Goal: Information Seeking & Learning: Understand process/instructions

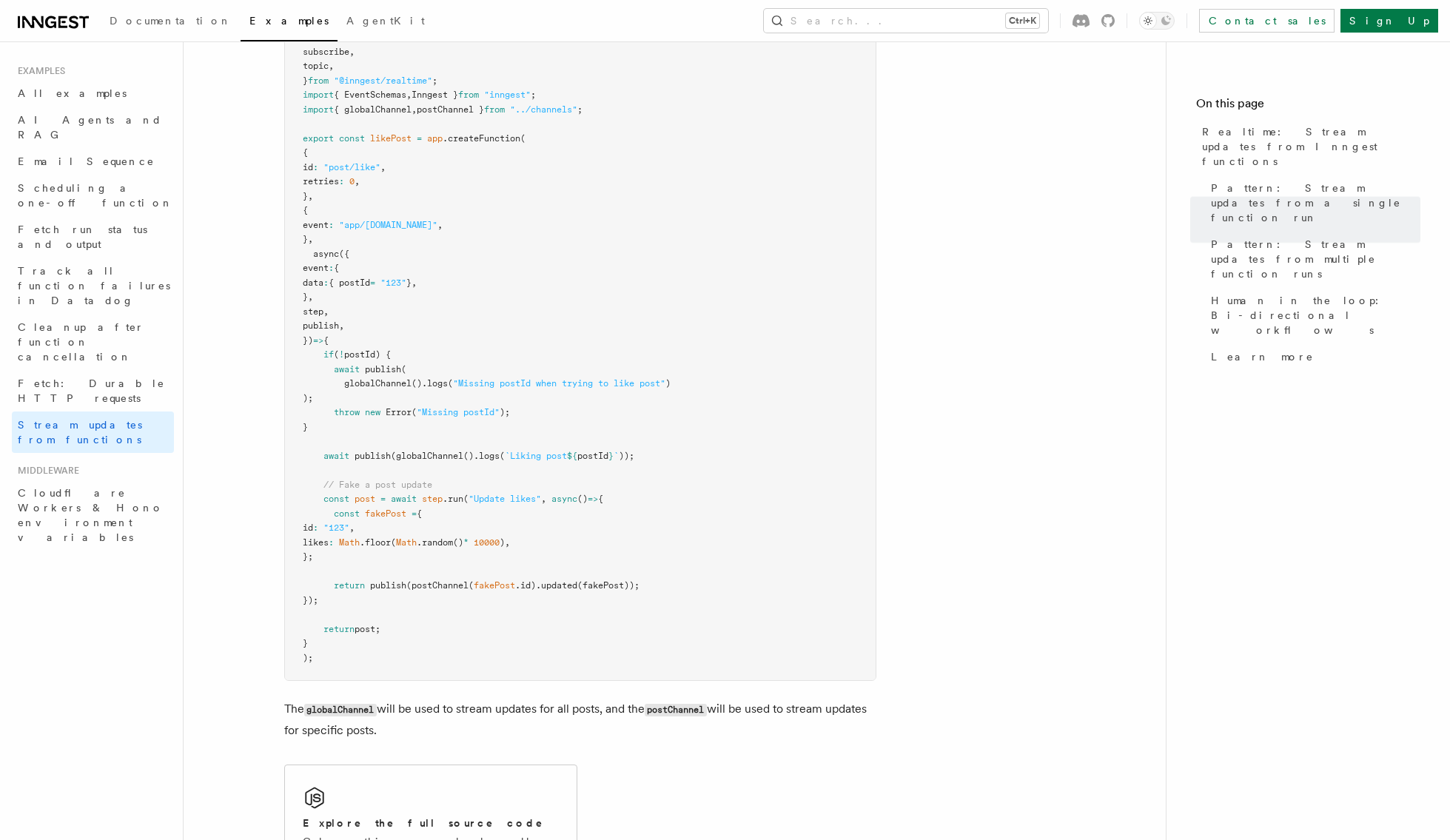
scroll to position [1998, 0]
drag, startPoint x: 1067, startPoint y: 254, endPoint x: 1054, endPoint y: 252, distance: 13.2
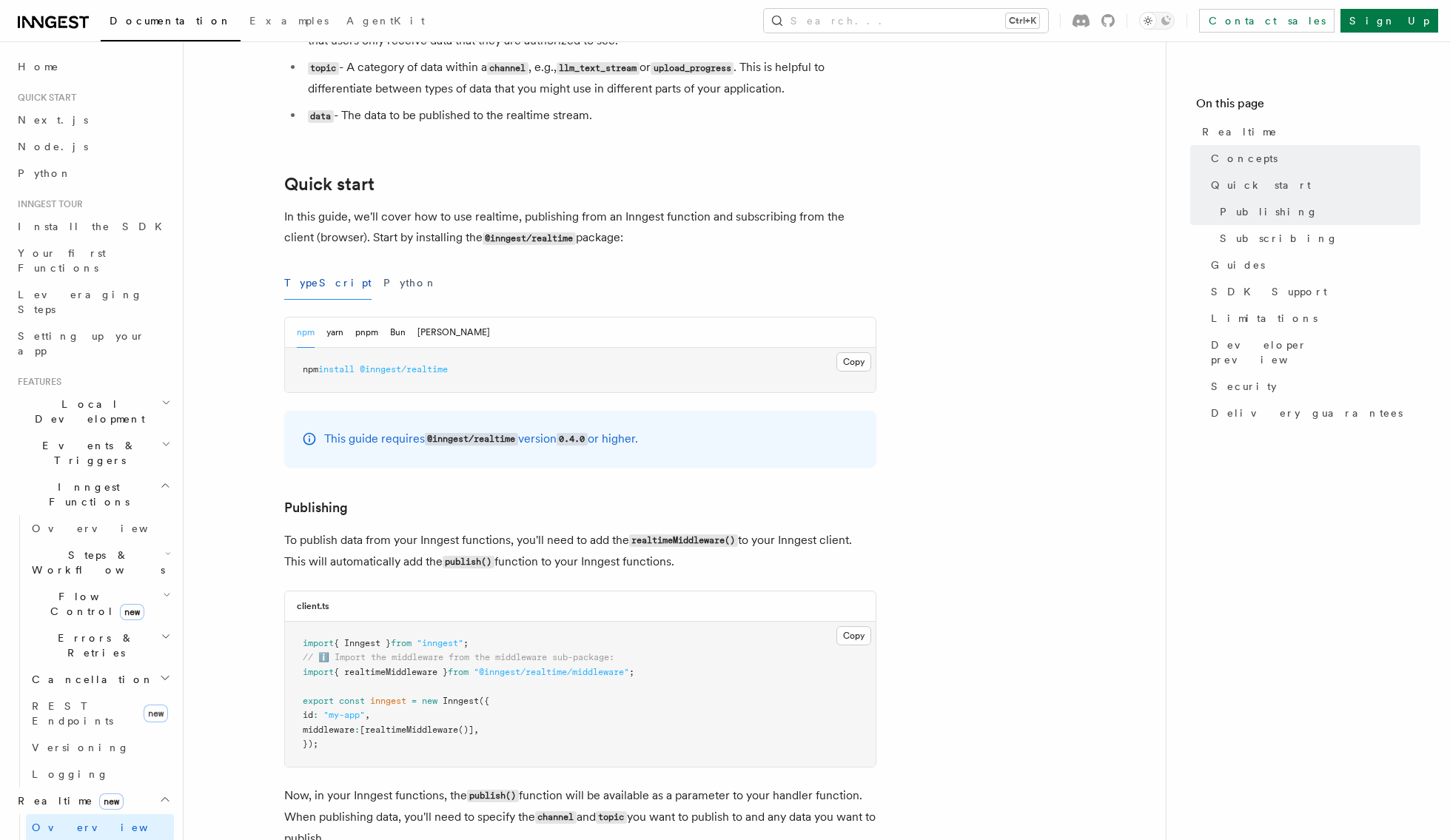
scroll to position [148, 0]
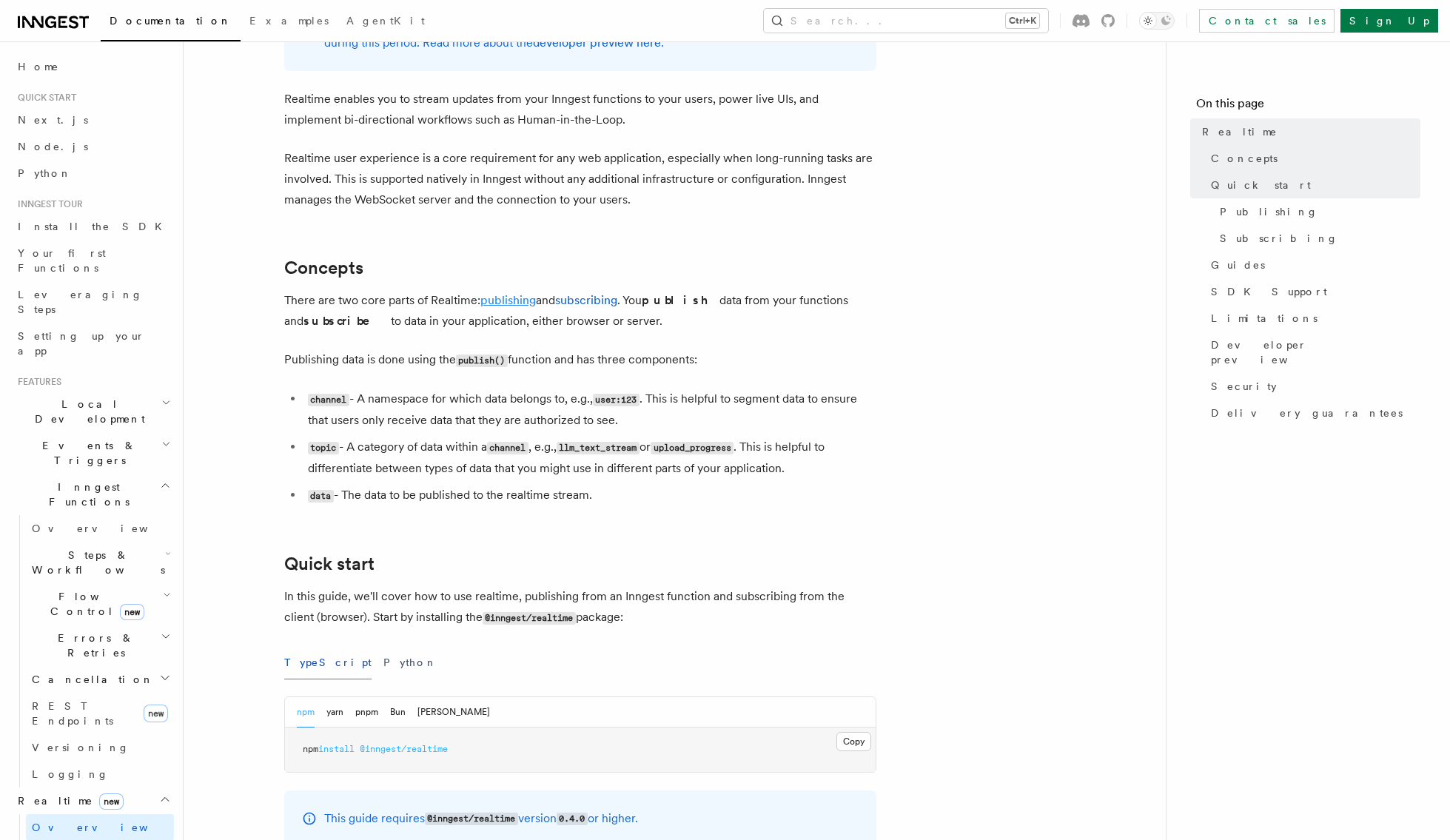
click at [518, 297] on link "publishing" at bounding box center [508, 299] width 56 height 14
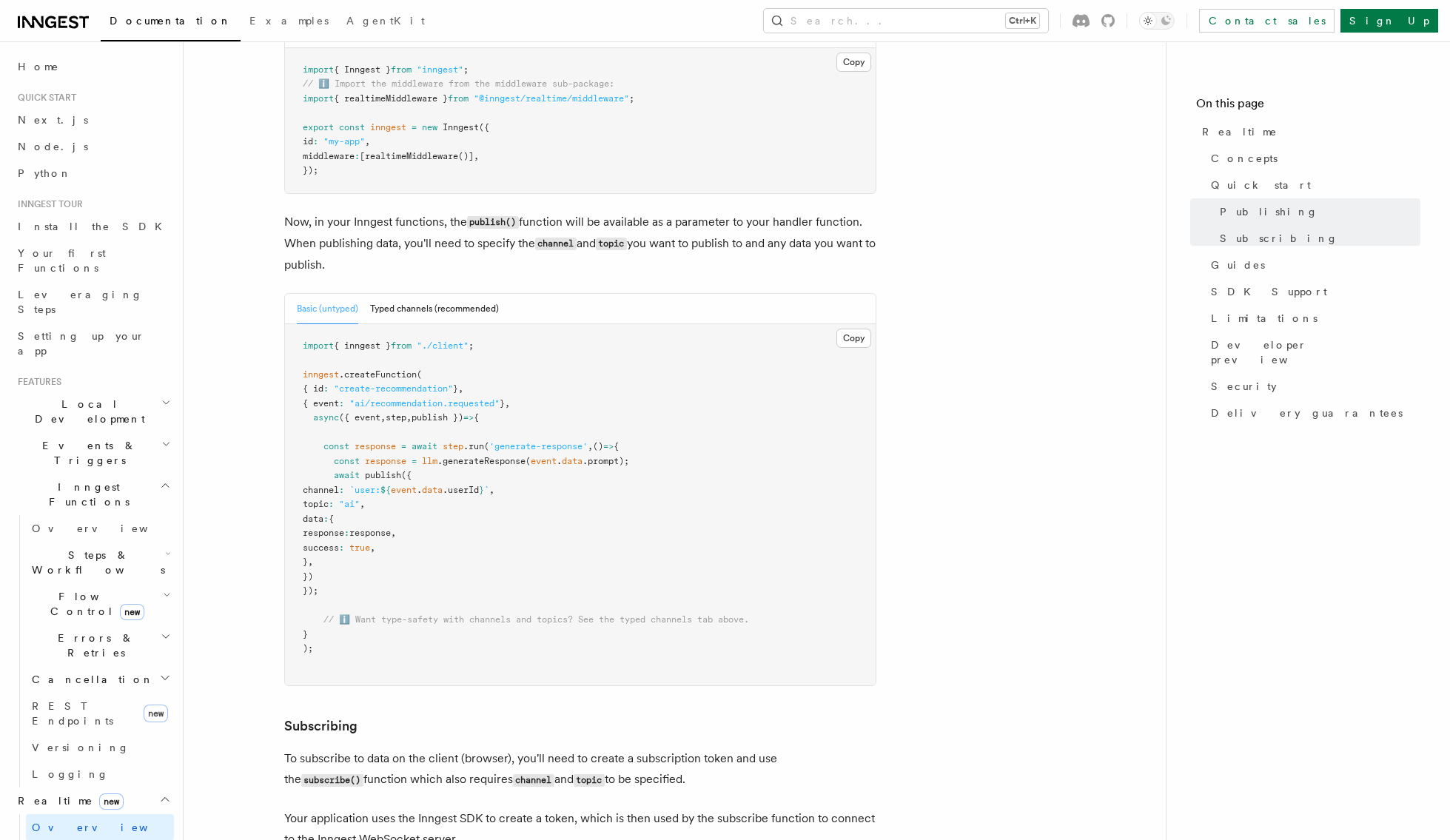
scroll to position [1102, 0]
click at [408, 307] on button "Typed channels (recommended)" at bounding box center [434, 308] width 129 height 30
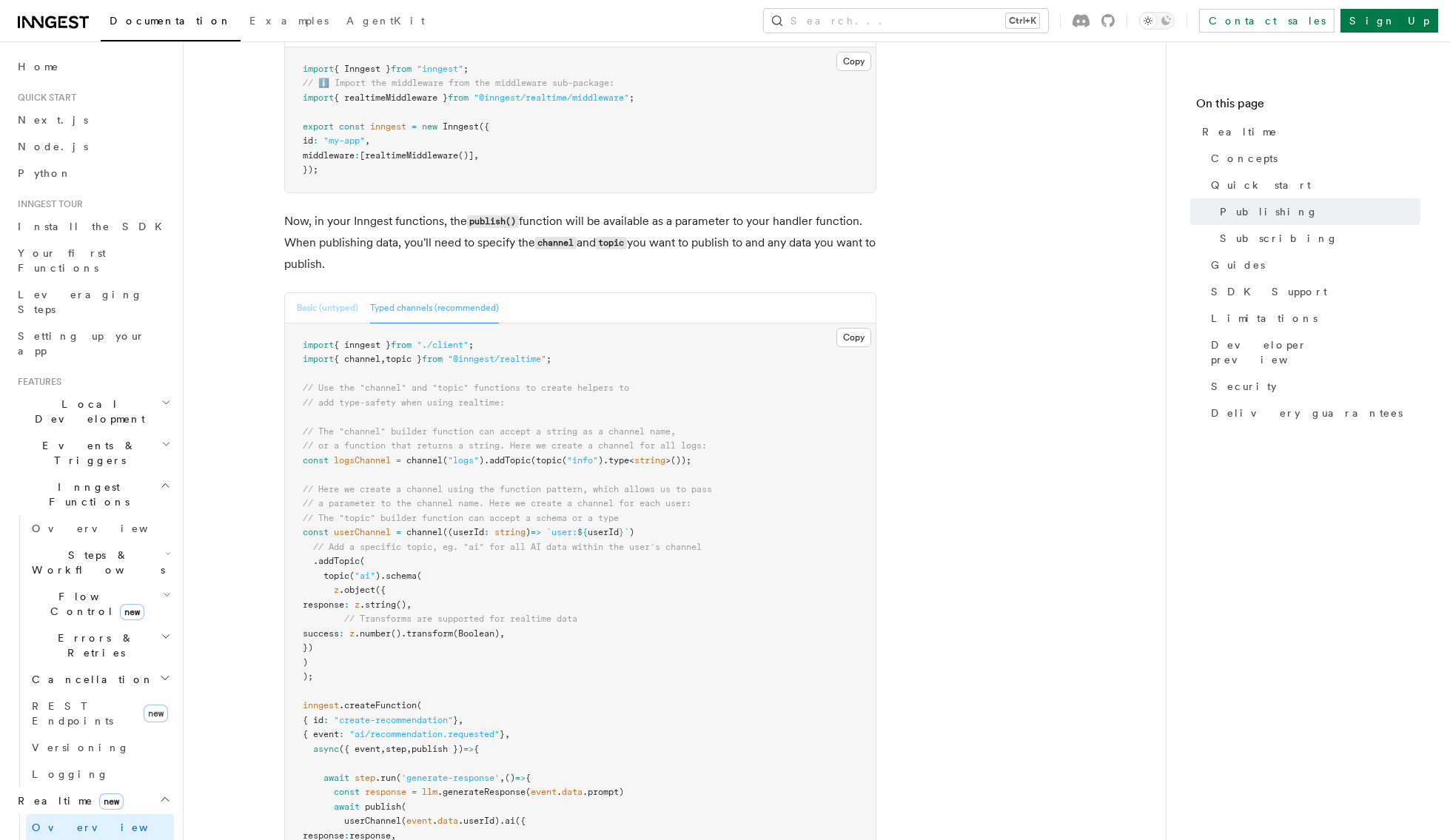
click at [340, 308] on button "Basic (untyped)" at bounding box center [327, 308] width 62 height 30
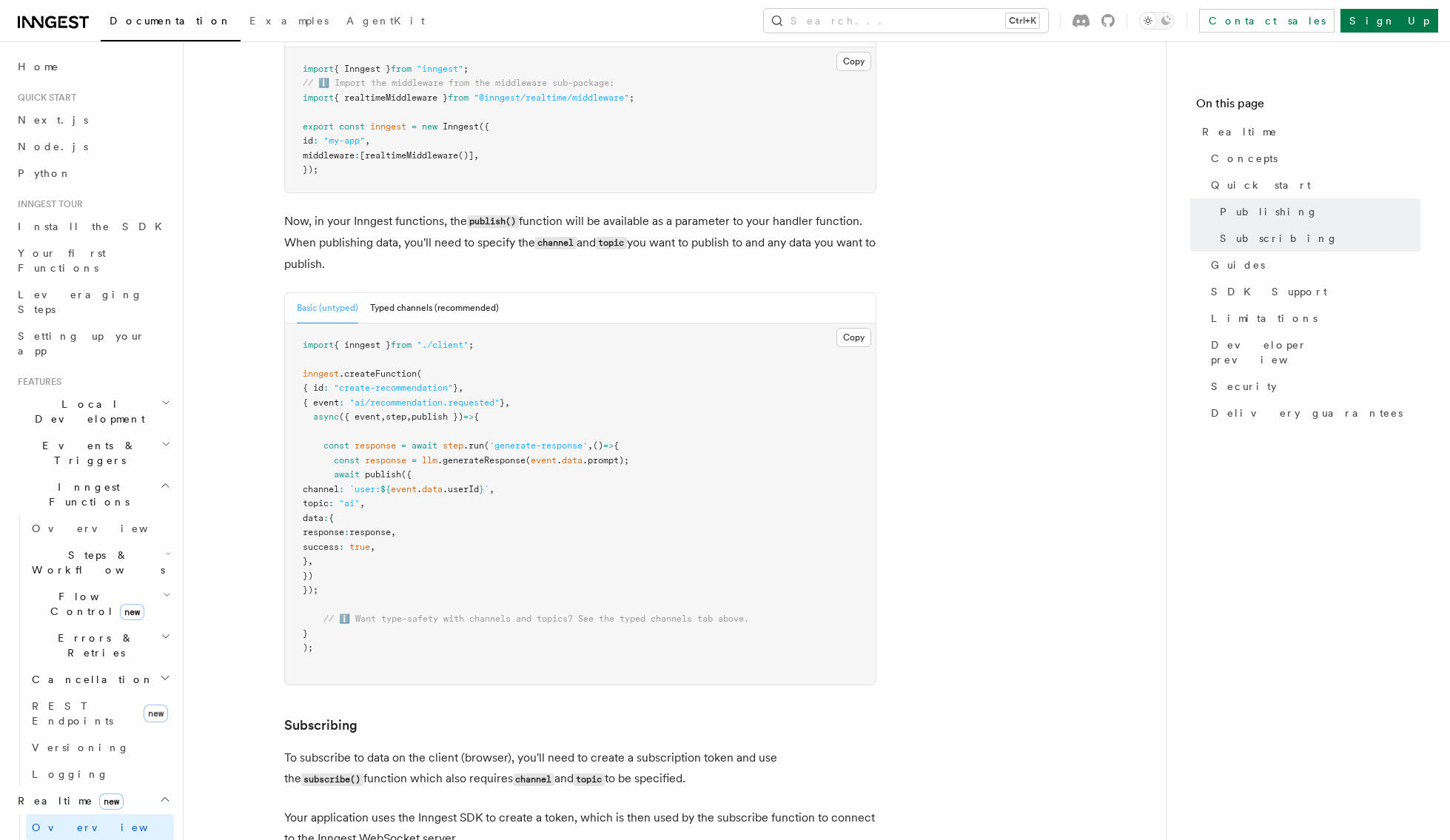
click at [378, 475] on span "publish" at bounding box center [382, 475] width 36 height 10
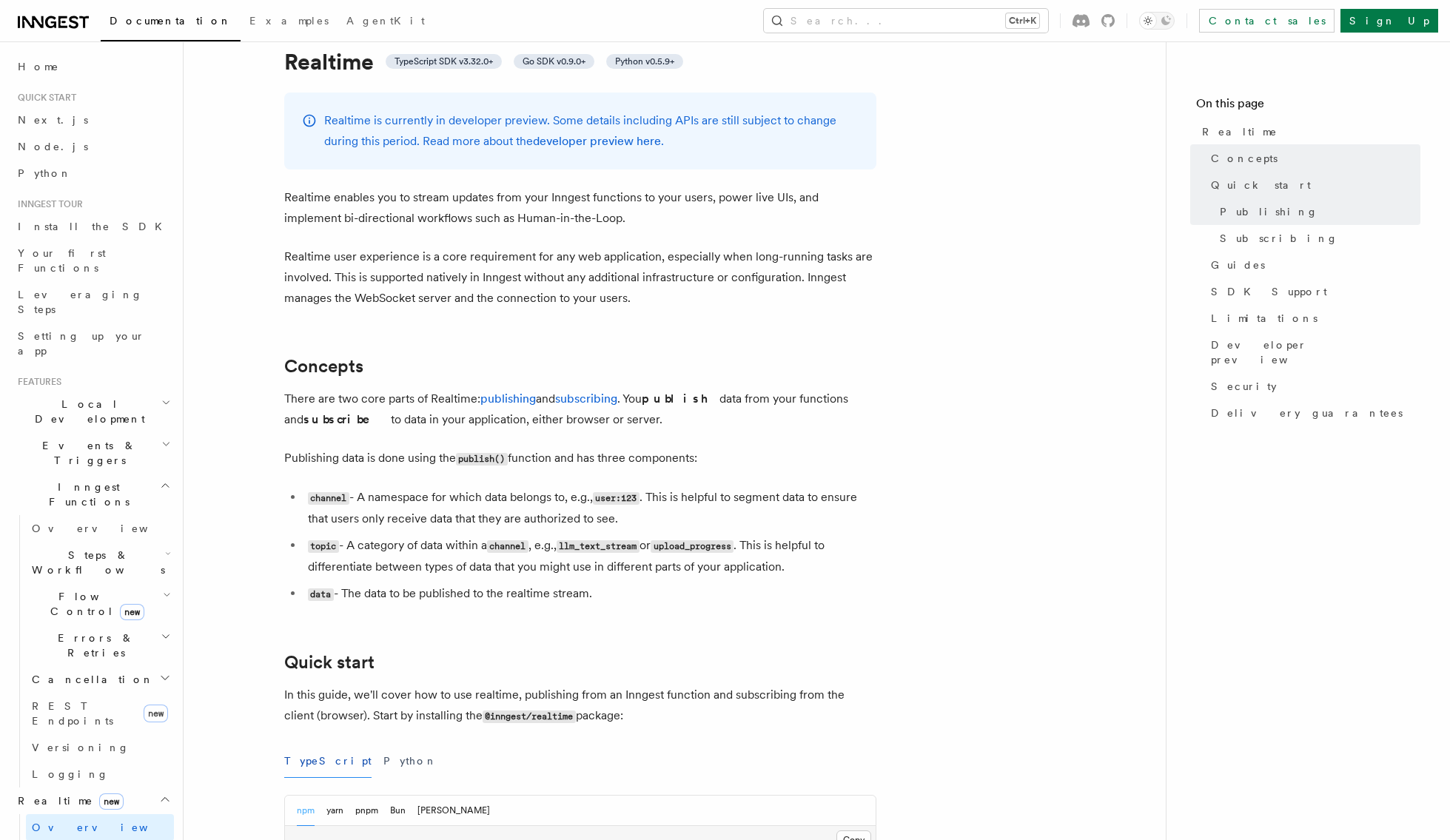
scroll to position [0, 0]
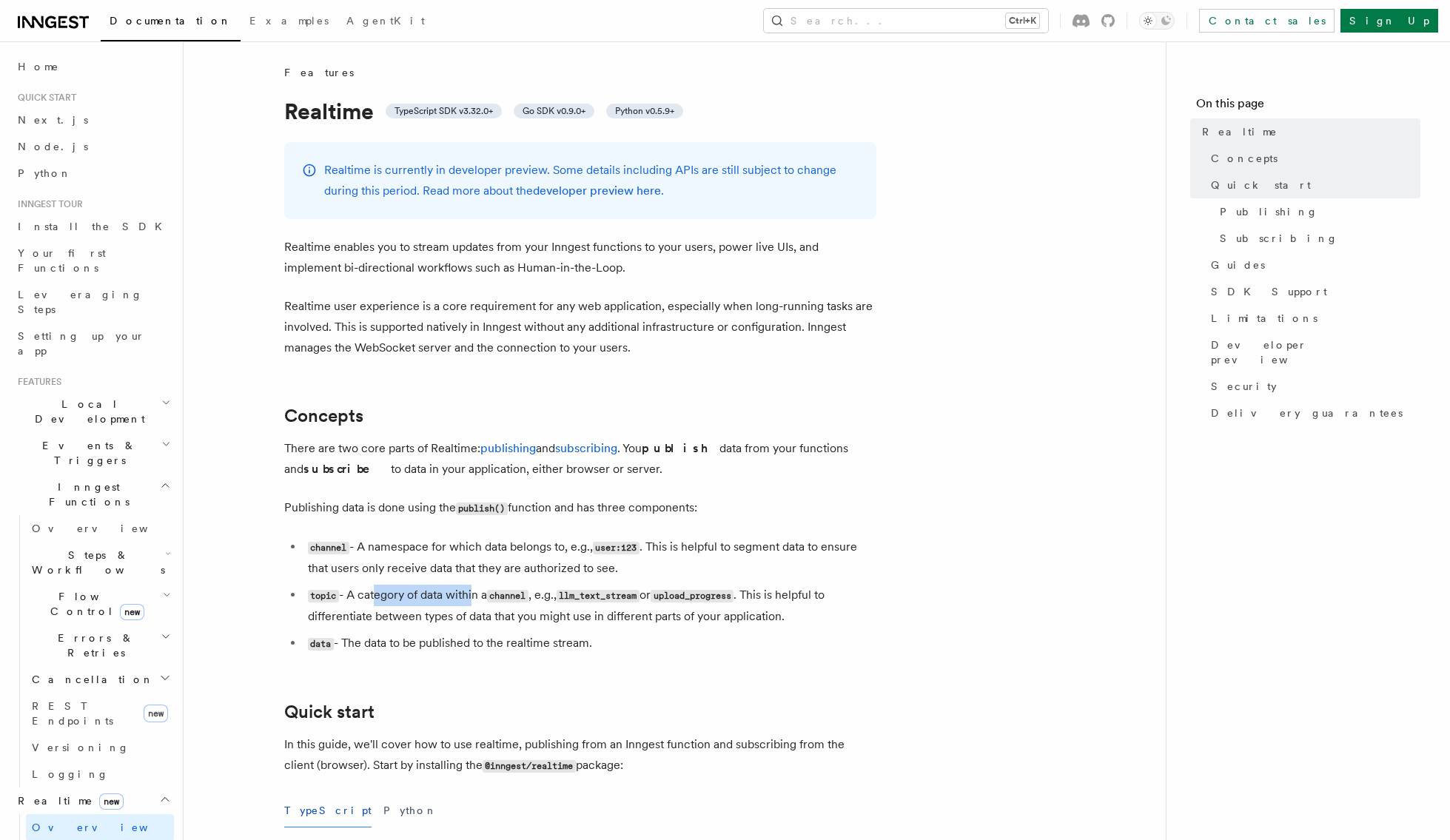
drag, startPoint x: 371, startPoint y: 595, endPoint x: 470, endPoint y: 593, distance: 99.0
click at [470, 593] on li "topic - A category of data within a channel , e.g., llm_text_stream or upload_p…" at bounding box center [590, 606] width 573 height 42
drag, startPoint x: 684, startPoint y: 597, endPoint x: 749, endPoint y: 597, distance: 65.0
click at [733, 597] on code "upload_progress" at bounding box center [692, 596] width 83 height 13
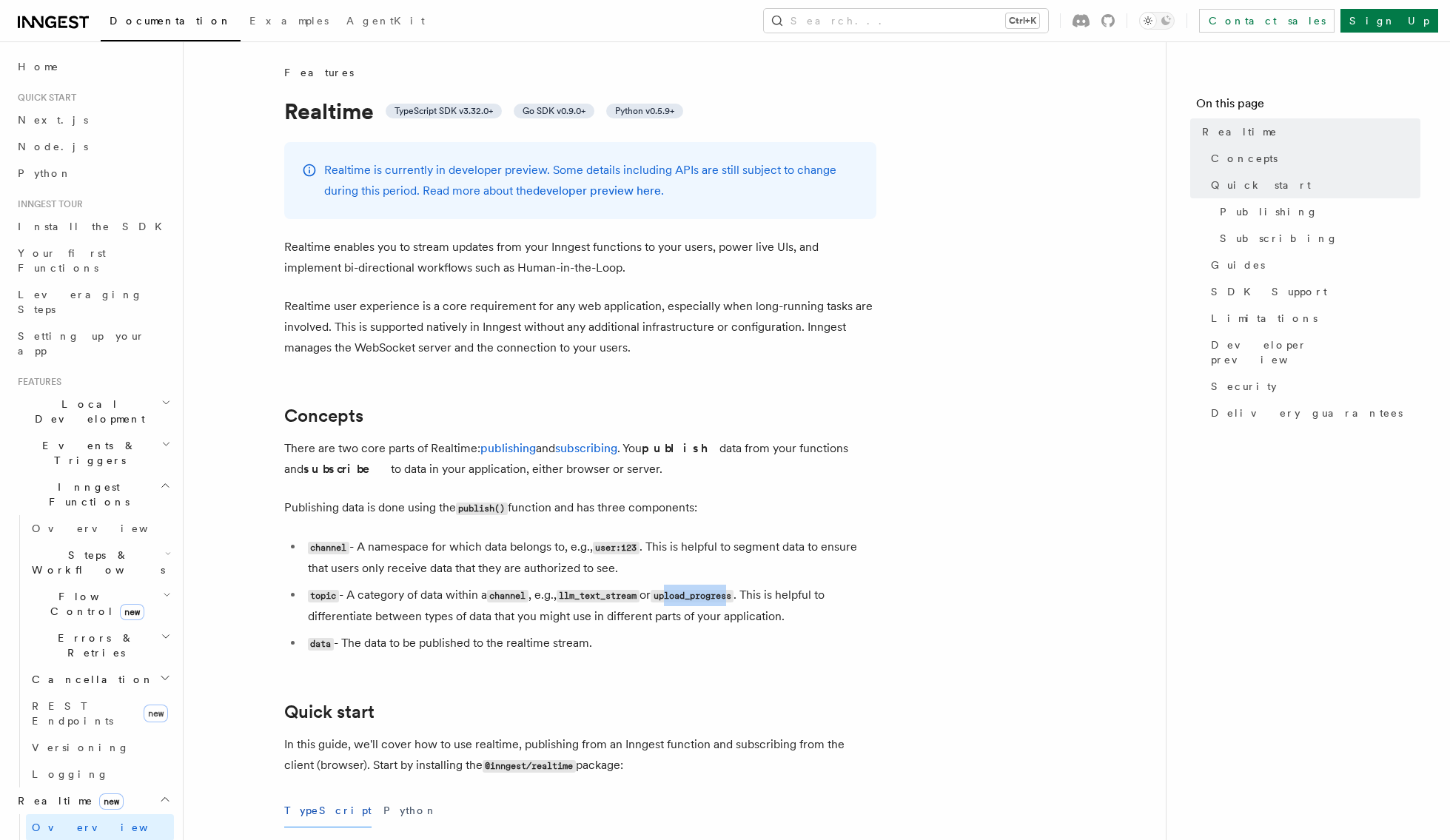
click at [733, 597] on code "upload_progress" at bounding box center [692, 596] width 83 height 13
click at [782, 547] on li "channel - A namespace for which data belongs to, e.g., user:123 . This is helpf…" at bounding box center [590, 557] width 573 height 42
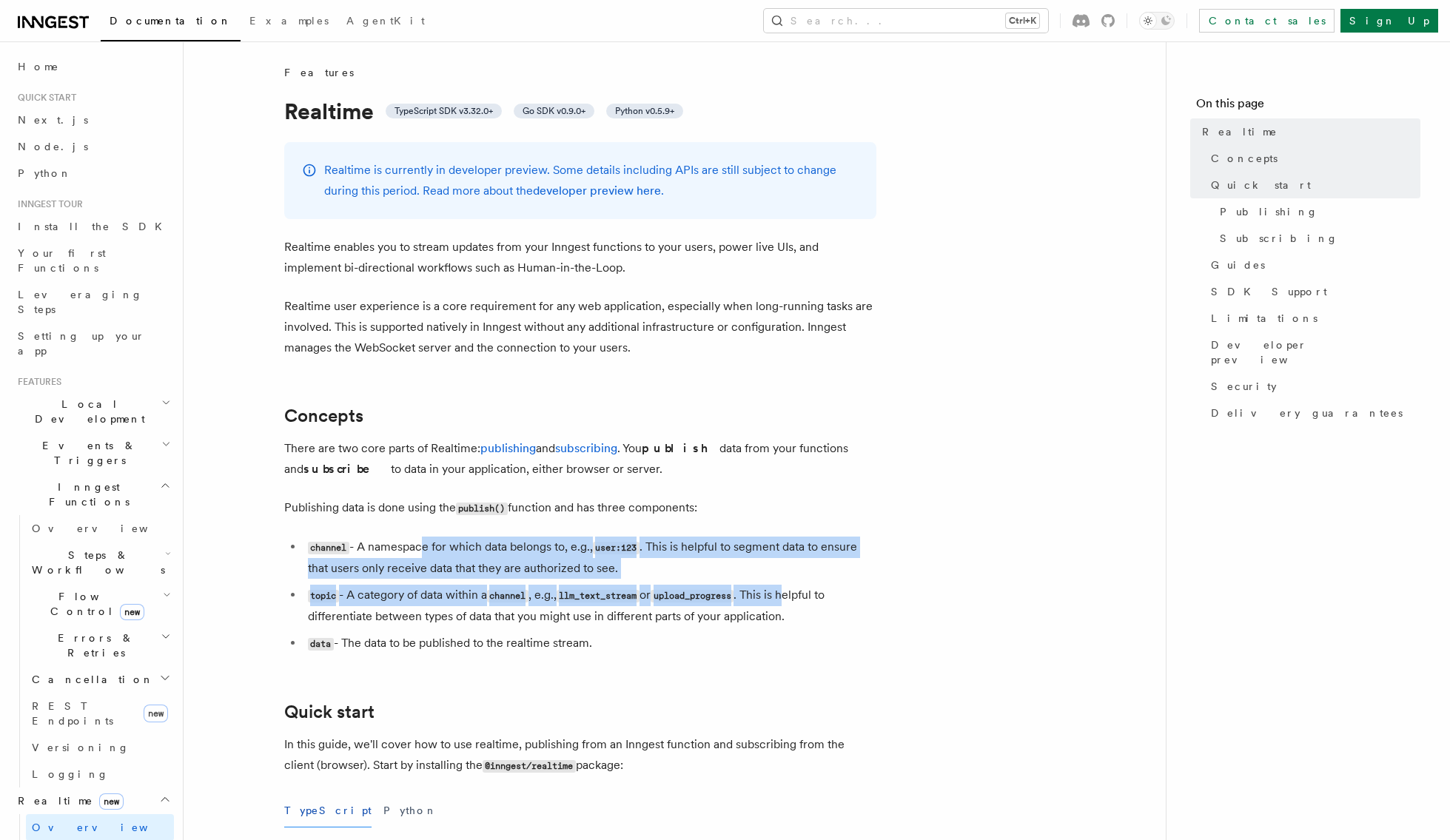
drag, startPoint x: 669, startPoint y: 583, endPoint x: 421, endPoint y: 533, distance: 253.0
click at [473, 558] on li "channel - A namespace for which data belongs to, e.g., user:123 . This is helpf…" at bounding box center [590, 557] width 573 height 42
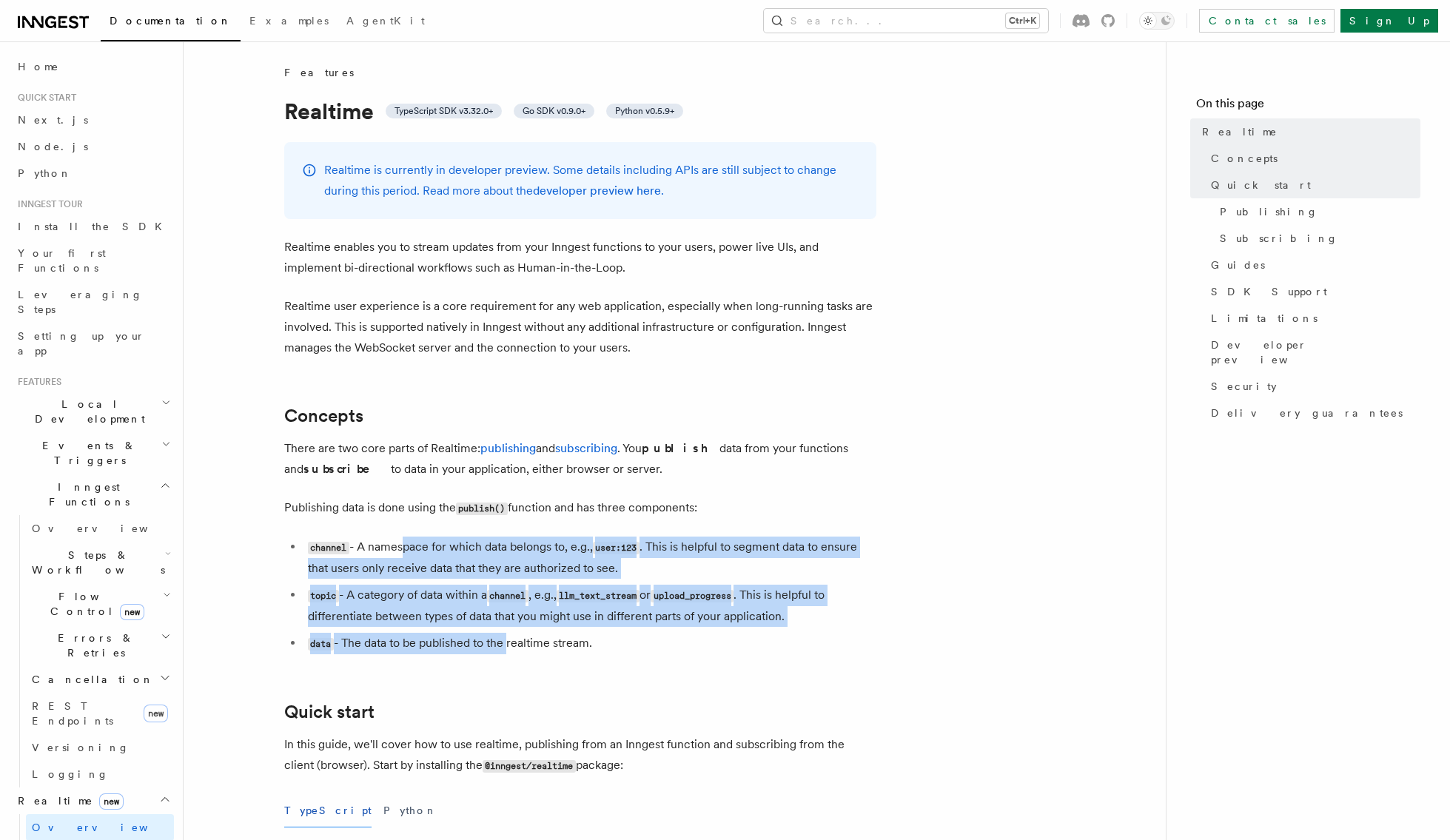
drag, startPoint x: 402, startPoint y: 552, endPoint x: 509, endPoint y: 639, distance: 137.9
click at [508, 642] on ul "channel - A namespace for which data belongs to, e.g., user:123 . This is helpf…" at bounding box center [580, 595] width 592 height 118
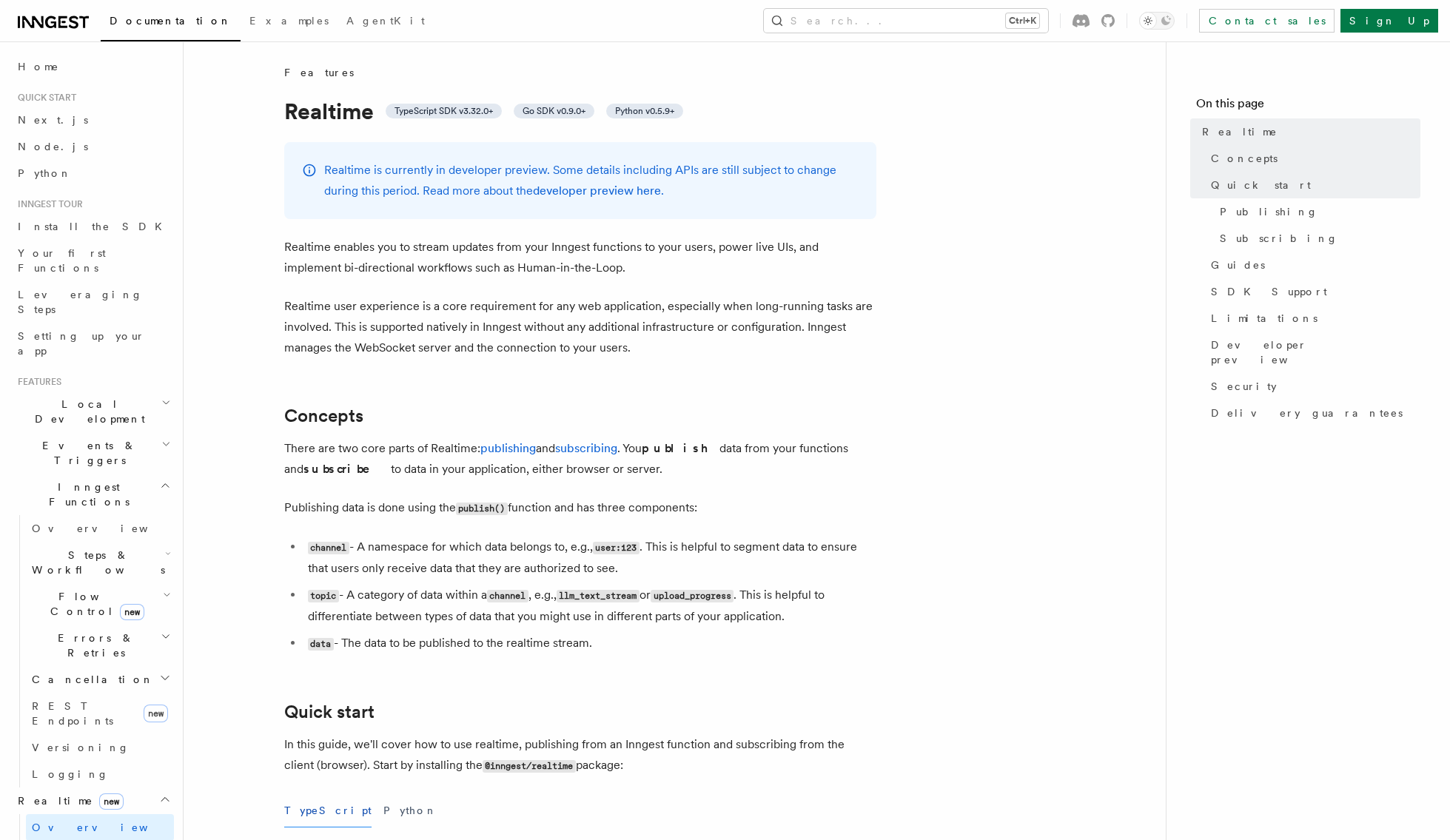
click at [510, 637] on li "data - The data to be published to the realtime stream." at bounding box center [590, 643] width 573 height 21
click at [415, 638] on li "data - The data to be published to the realtime stream." at bounding box center [590, 643] width 573 height 21
click at [415, 637] on li "data - The data to be published to the realtime stream." at bounding box center [590, 643] width 573 height 21
click at [479, 641] on li "data - The data to be published to the realtime stream." at bounding box center [590, 643] width 573 height 21
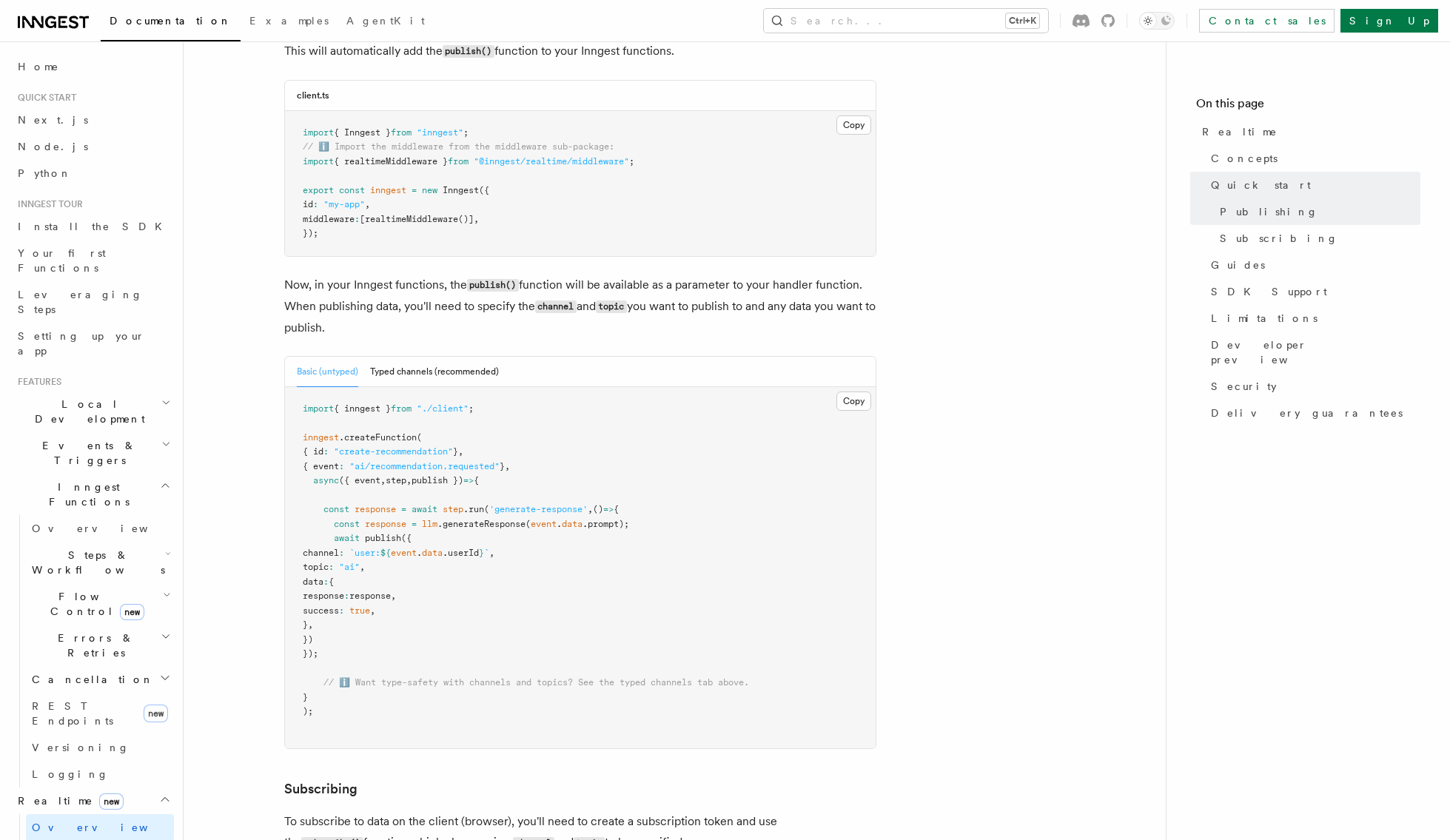
scroll to position [1110, 0]
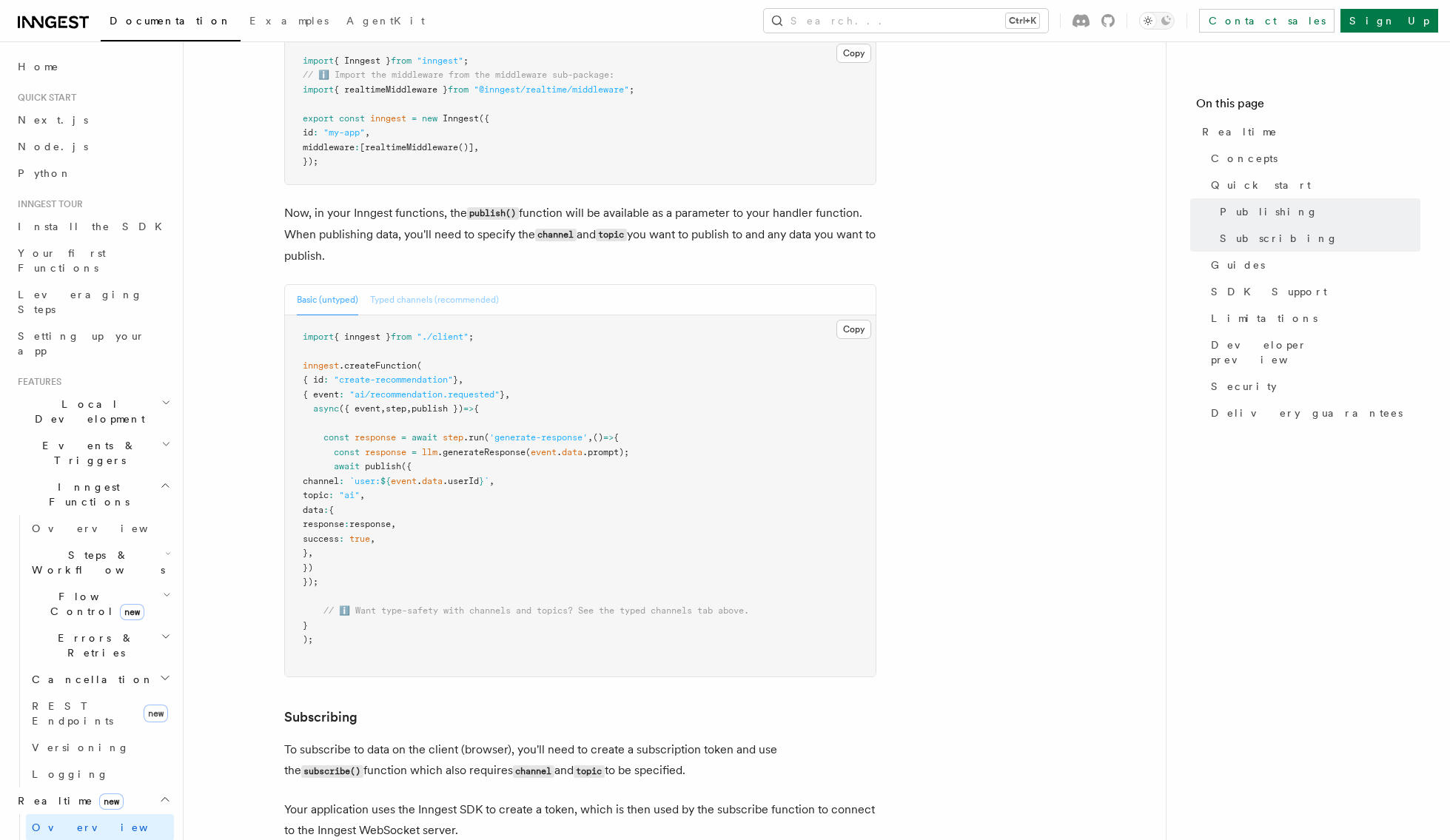
click at [417, 303] on button "Typed channels (recommended)" at bounding box center [434, 300] width 129 height 30
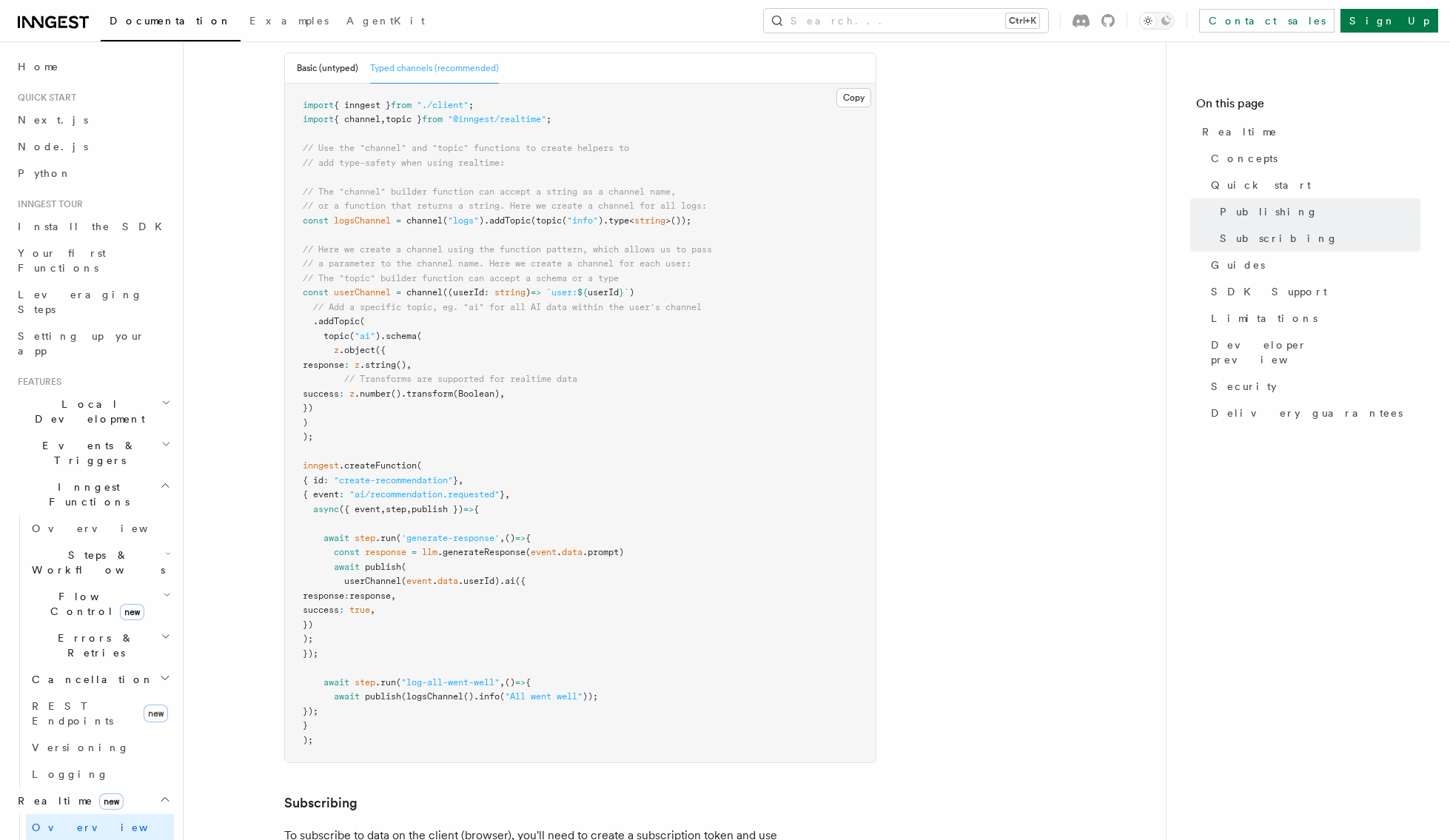
scroll to position [1036, 0]
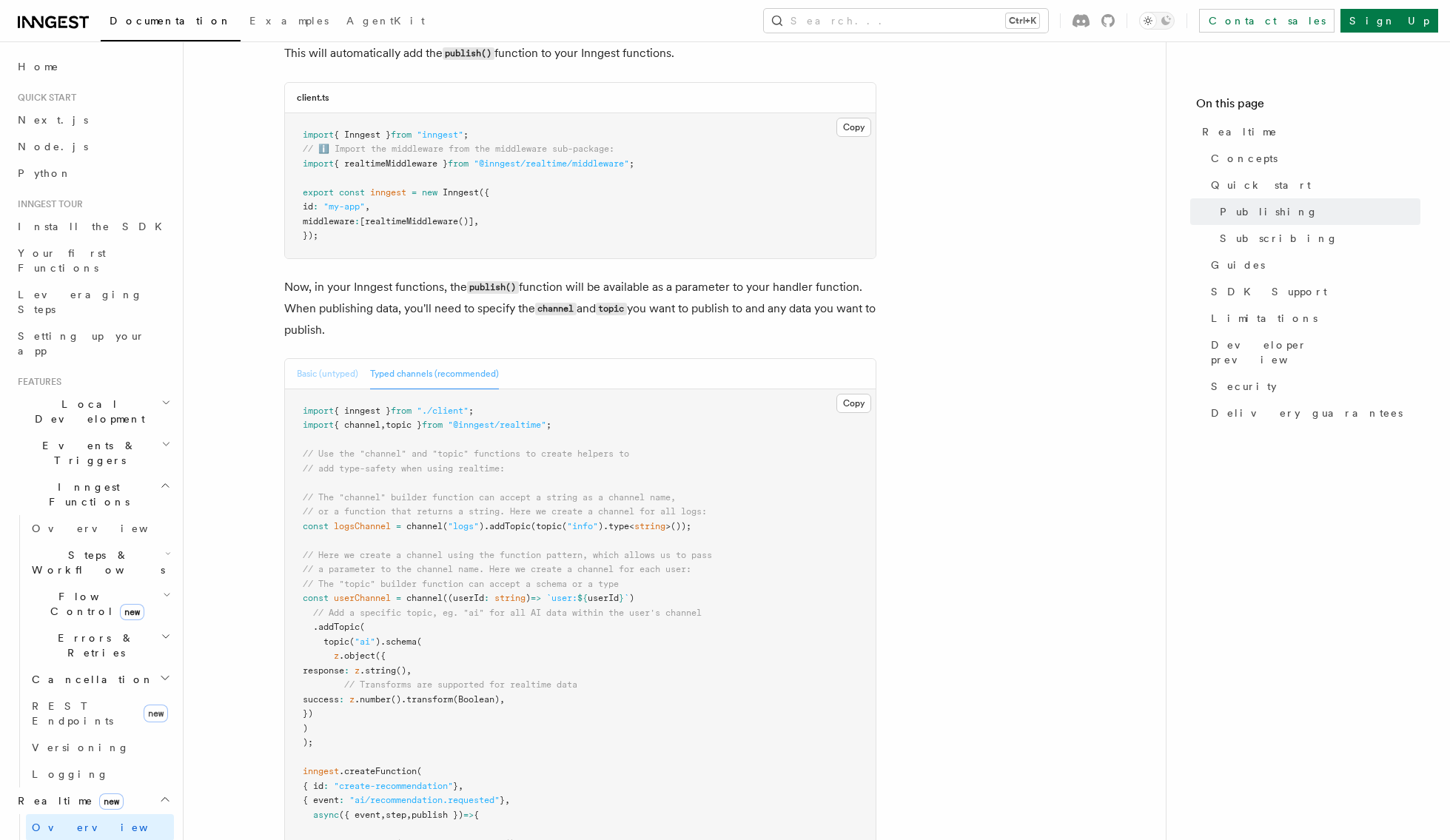
click at [325, 365] on button "Basic (untyped)" at bounding box center [327, 374] width 62 height 30
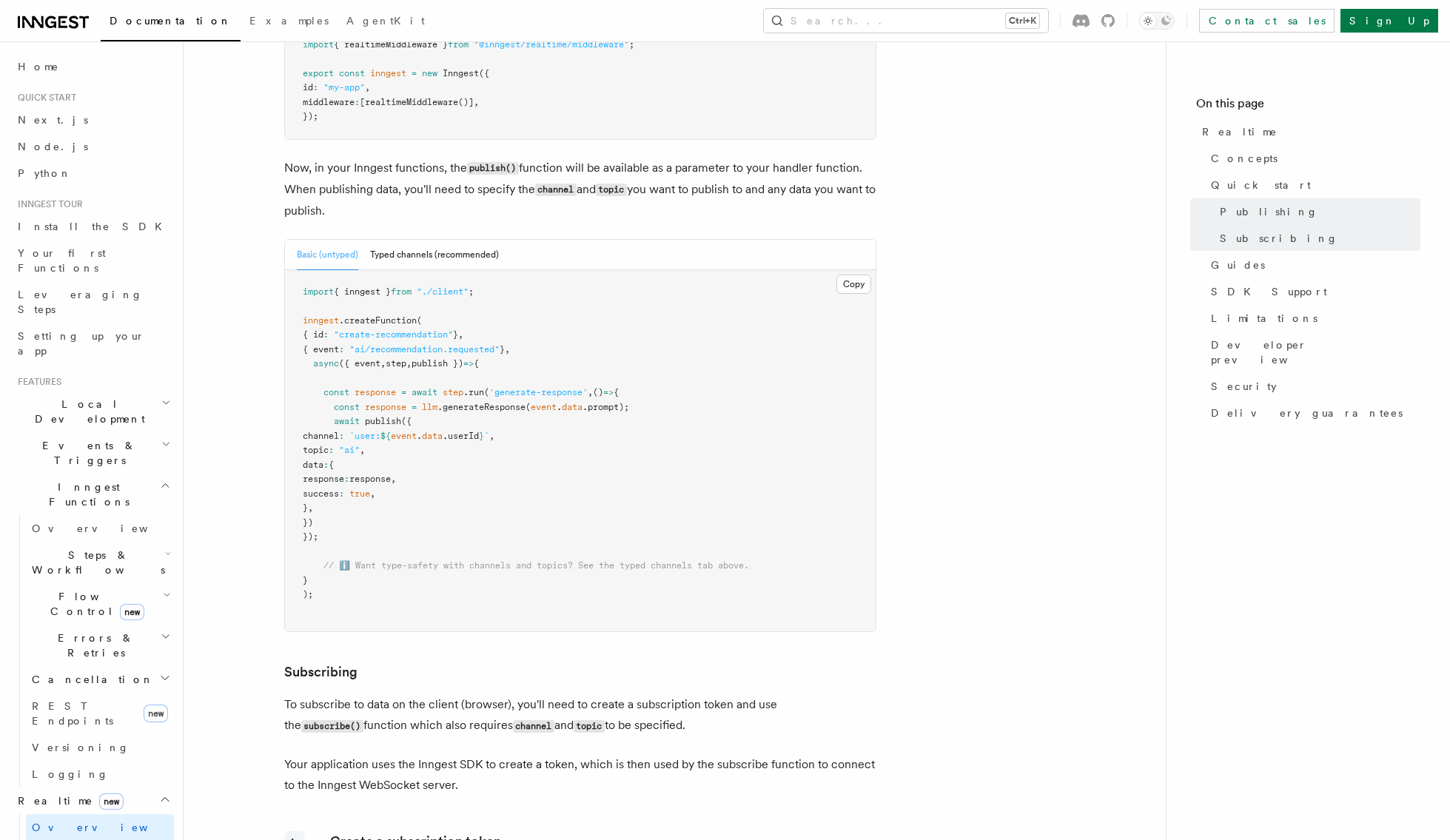
scroll to position [1184, 0]
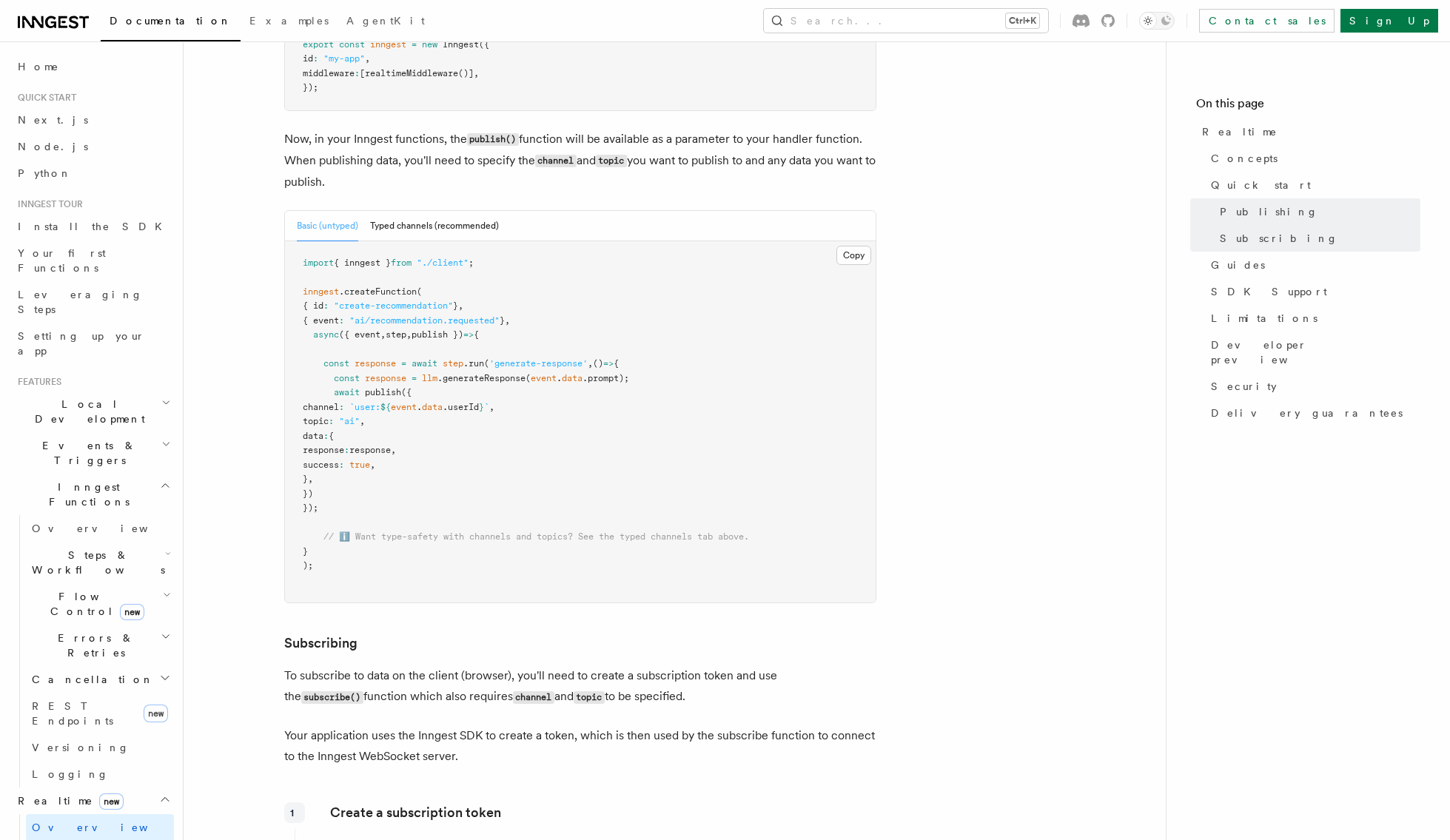
drag, startPoint x: 332, startPoint y: 393, endPoint x: 420, endPoint y: 487, distance: 128.8
click at [420, 487] on pre "import { inngest } from "./client" ; inngest .createFunction ( { id : "create-r…" at bounding box center [580, 422] width 590 height 362
copy code "await publish ({ channel : `user: ${ event . data .userId } ` , topic : "ai" , …"
click at [498, 367] on span "'generate-response'" at bounding box center [538, 363] width 98 height 10
click at [386, 224] on button "Typed channels (recommended)" at bounding box center [434, 226] width 129 height 30
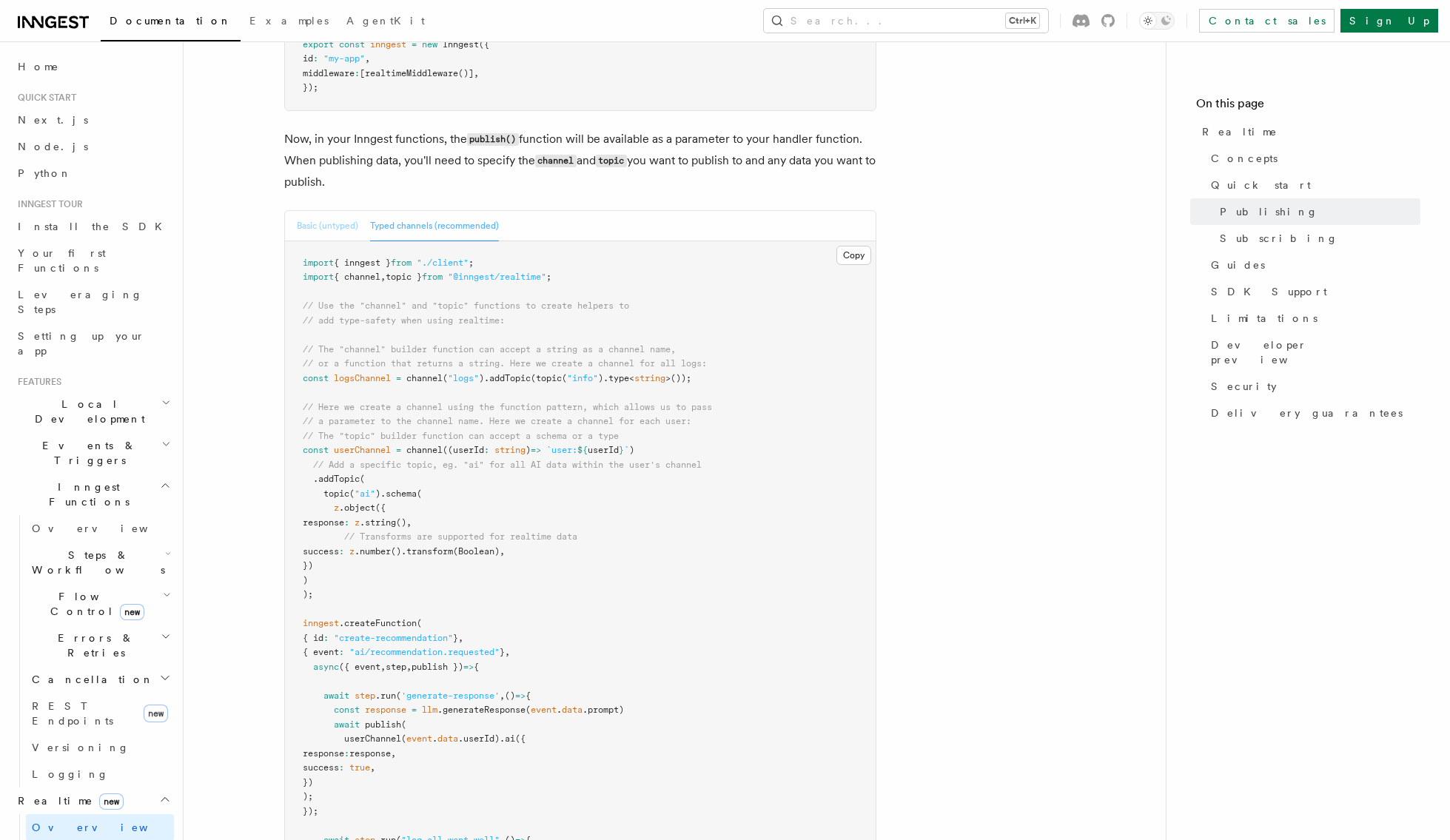
click at [328, 219] on button "Basic (untyped)" at bounding box center [327, 226] width 62 height 30
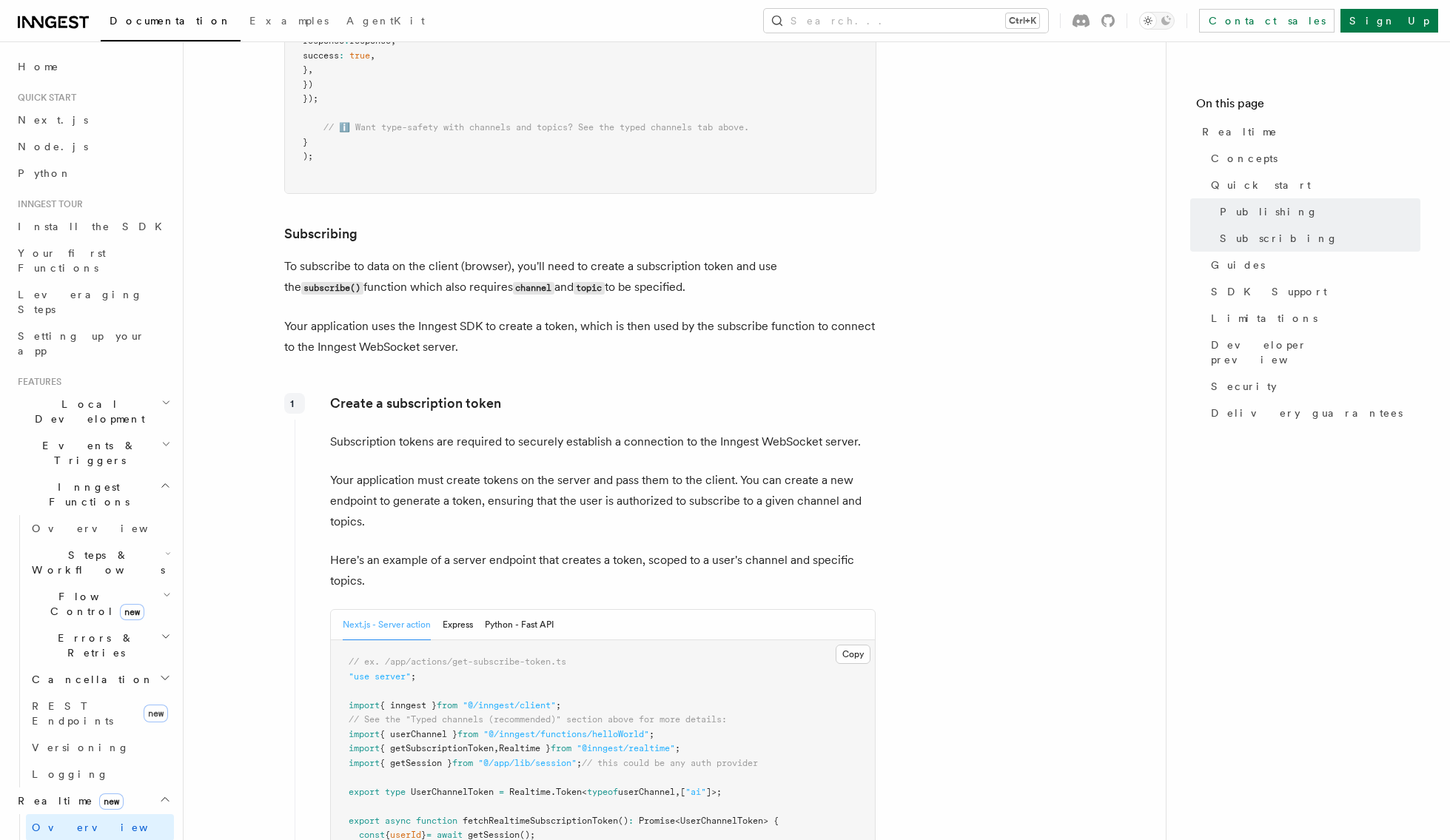
scroll to position [1628, 0]
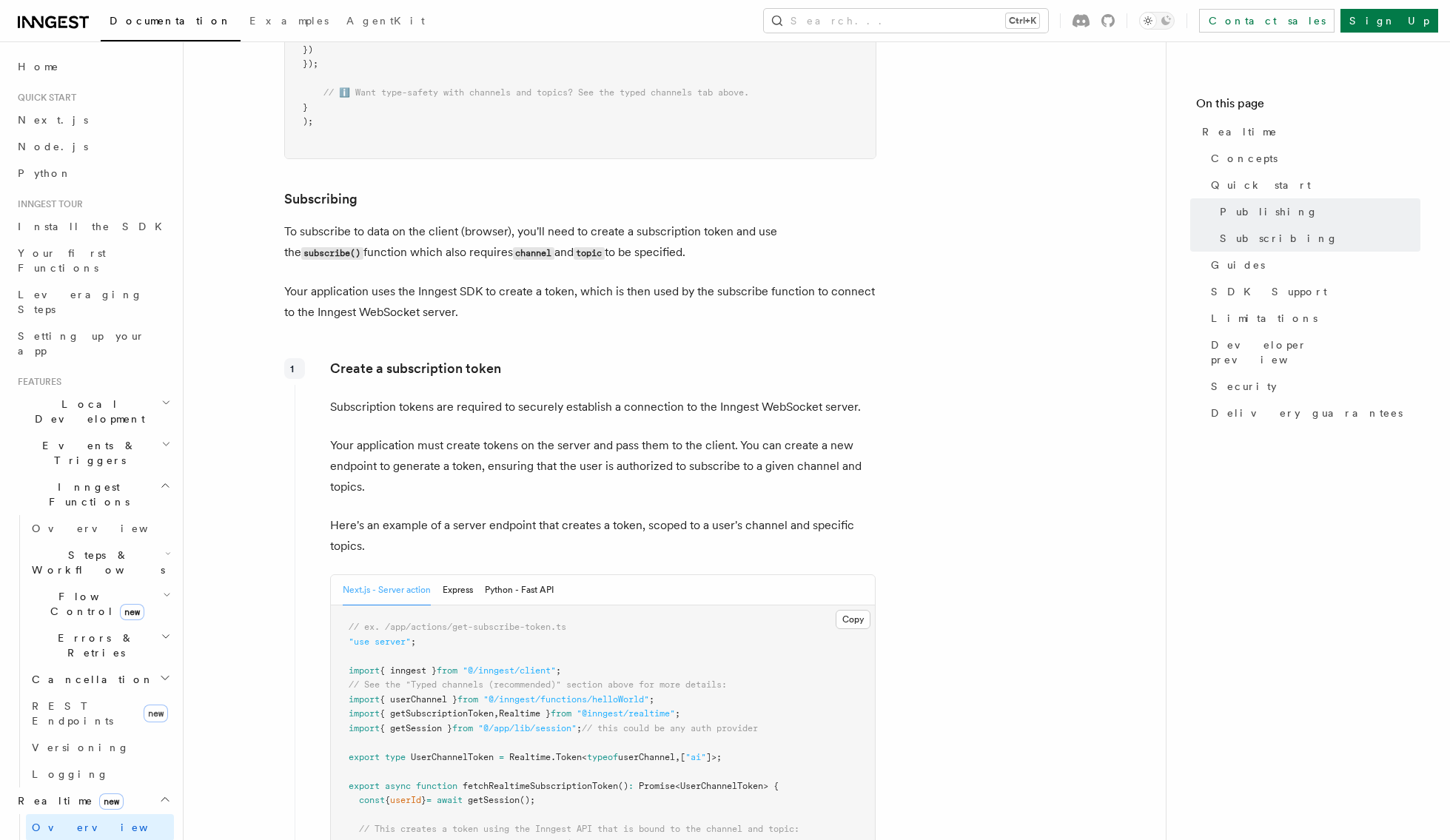
click at [1426, 572] on nav "On this page Realtime Concepts Quick start Publishing Subscribing Guides SDK Su…" at bounding box center [1308, 441] width 284 height 799
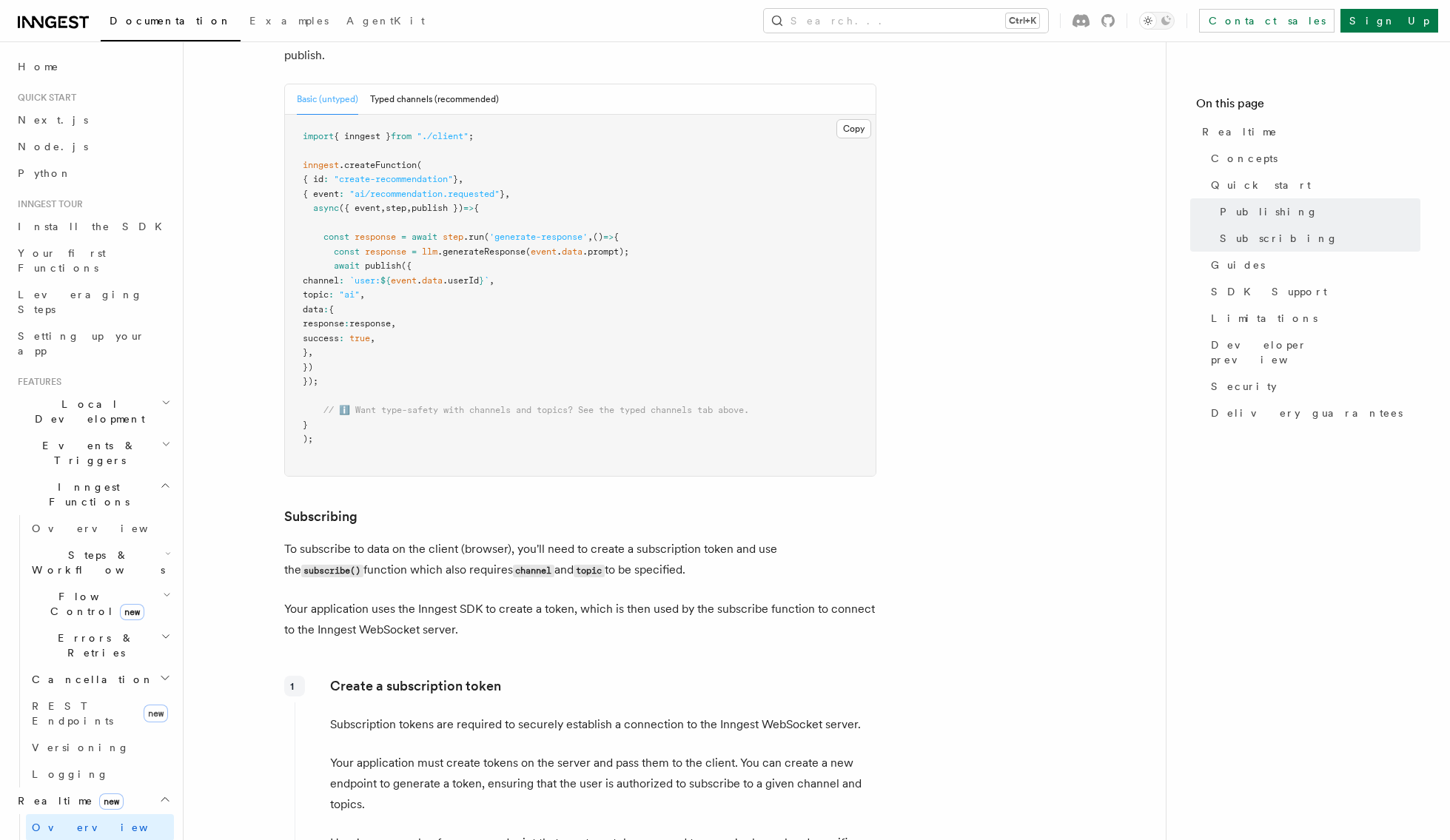
scroll to position [1258, 0]
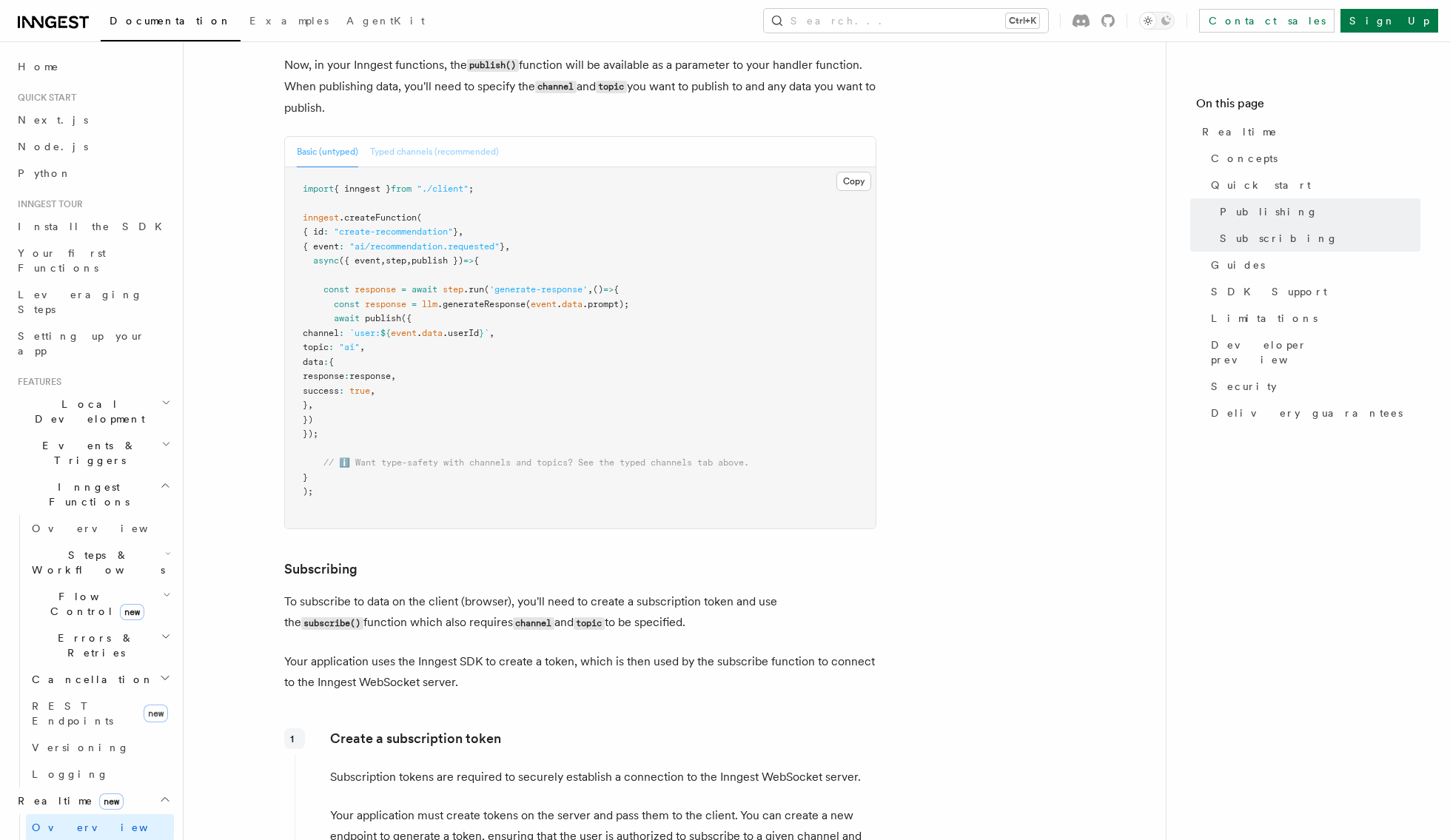
click at [432, 151] on button "Typed channels (recommended)" at bounding box center [434, 152] width 129 height 30
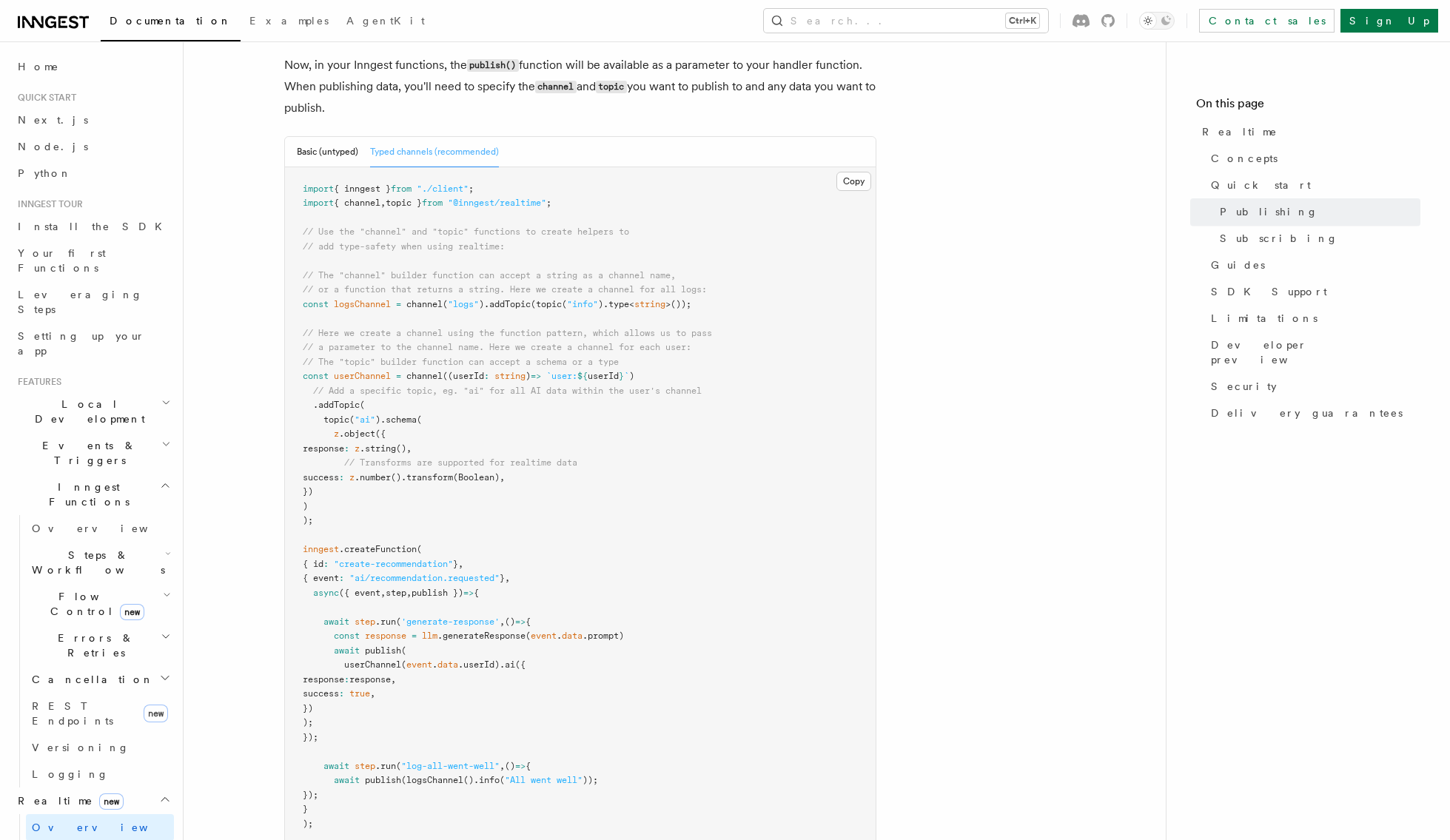
click at [708, 153] on div "Basic (untyped) Typed channels (recommended)" at bounding box center [580, 152] width 590 height 30
click at [317, 146] on button "Basic (untyped)" at bounding box center [327, 152] width 62 height 30
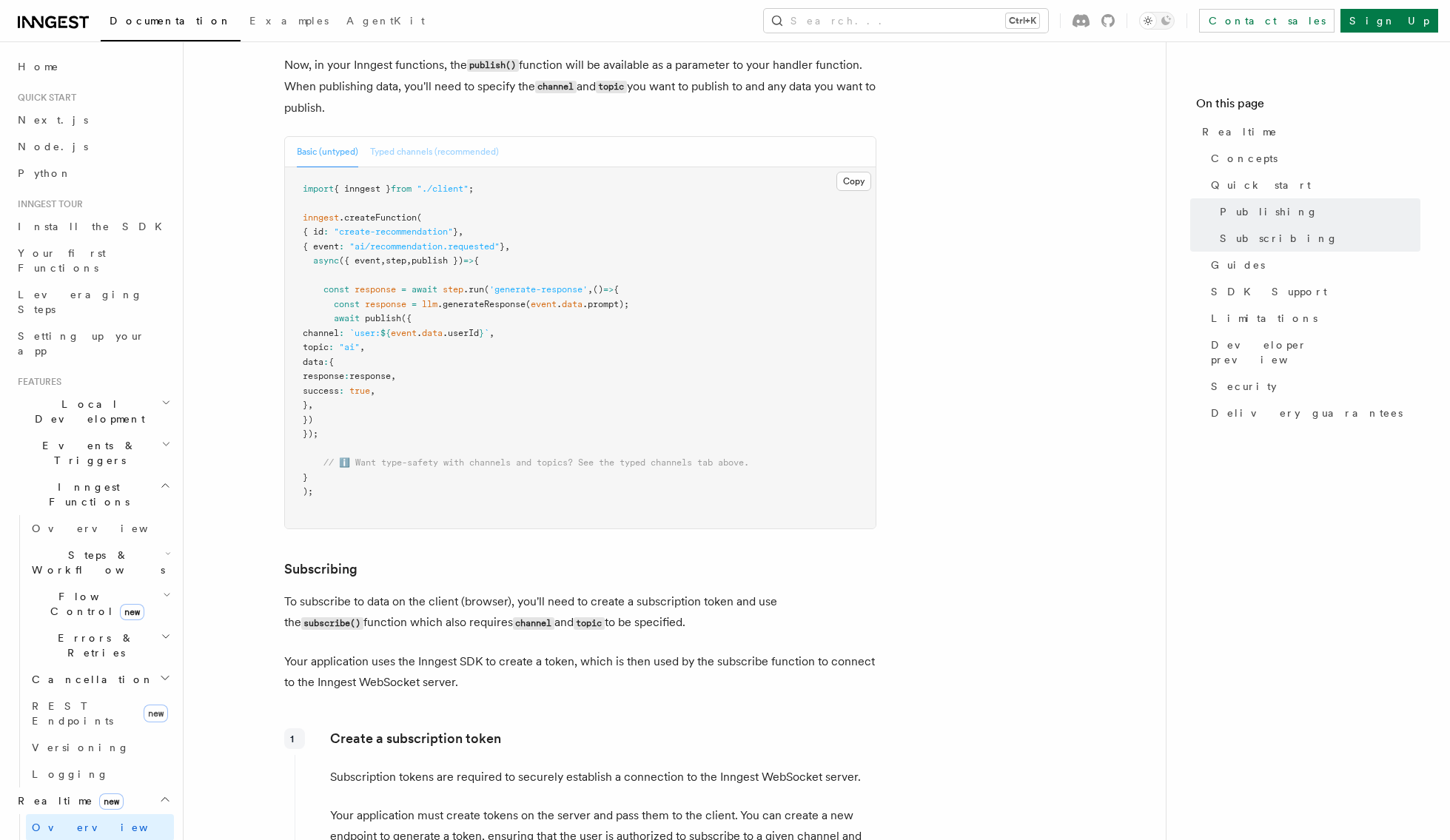
click at [429, 145] on button "Typed channels (recommended)" at bounding box center [434, 152] width 129 height 30
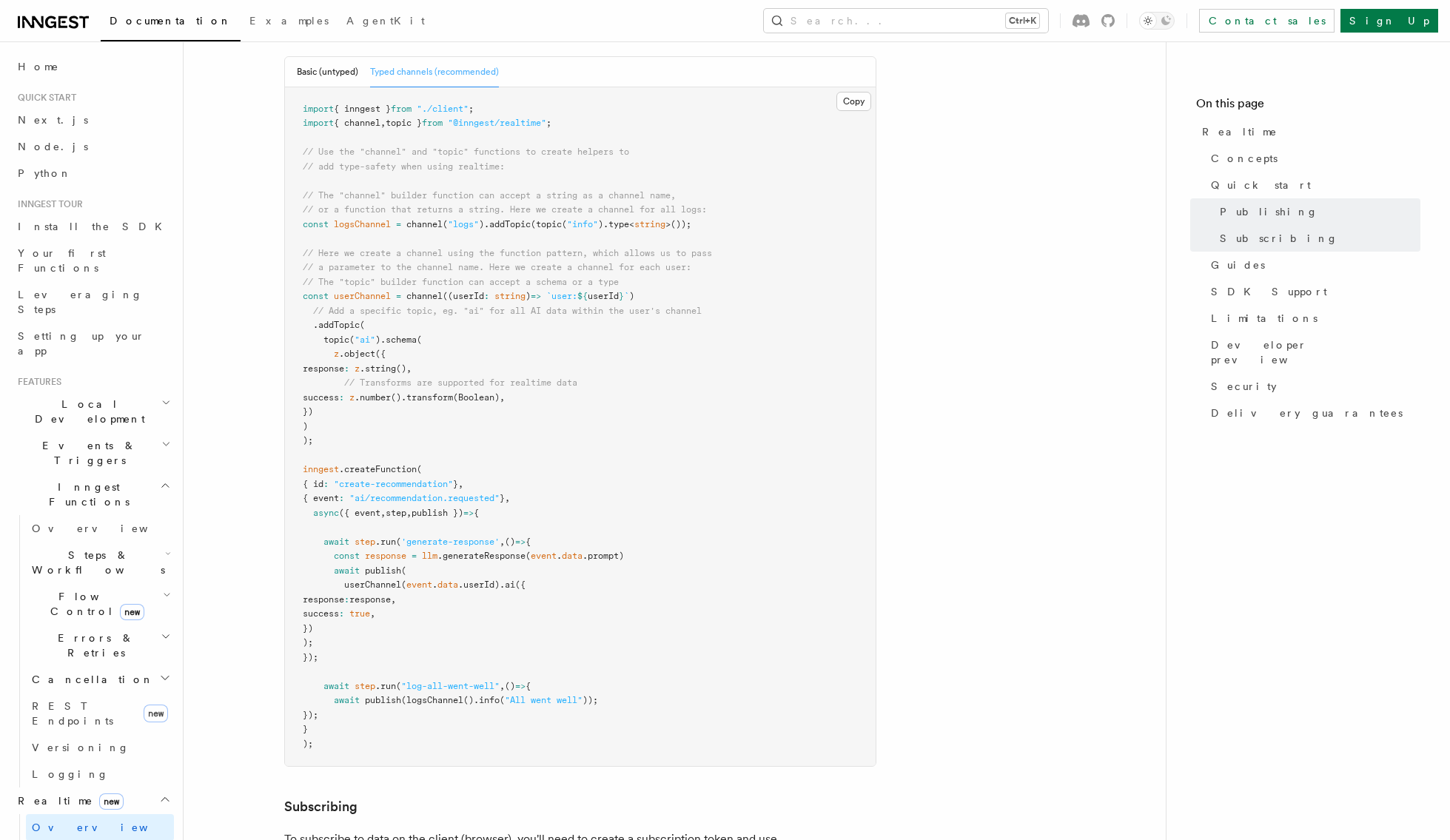
scroll to position [1332, 0]
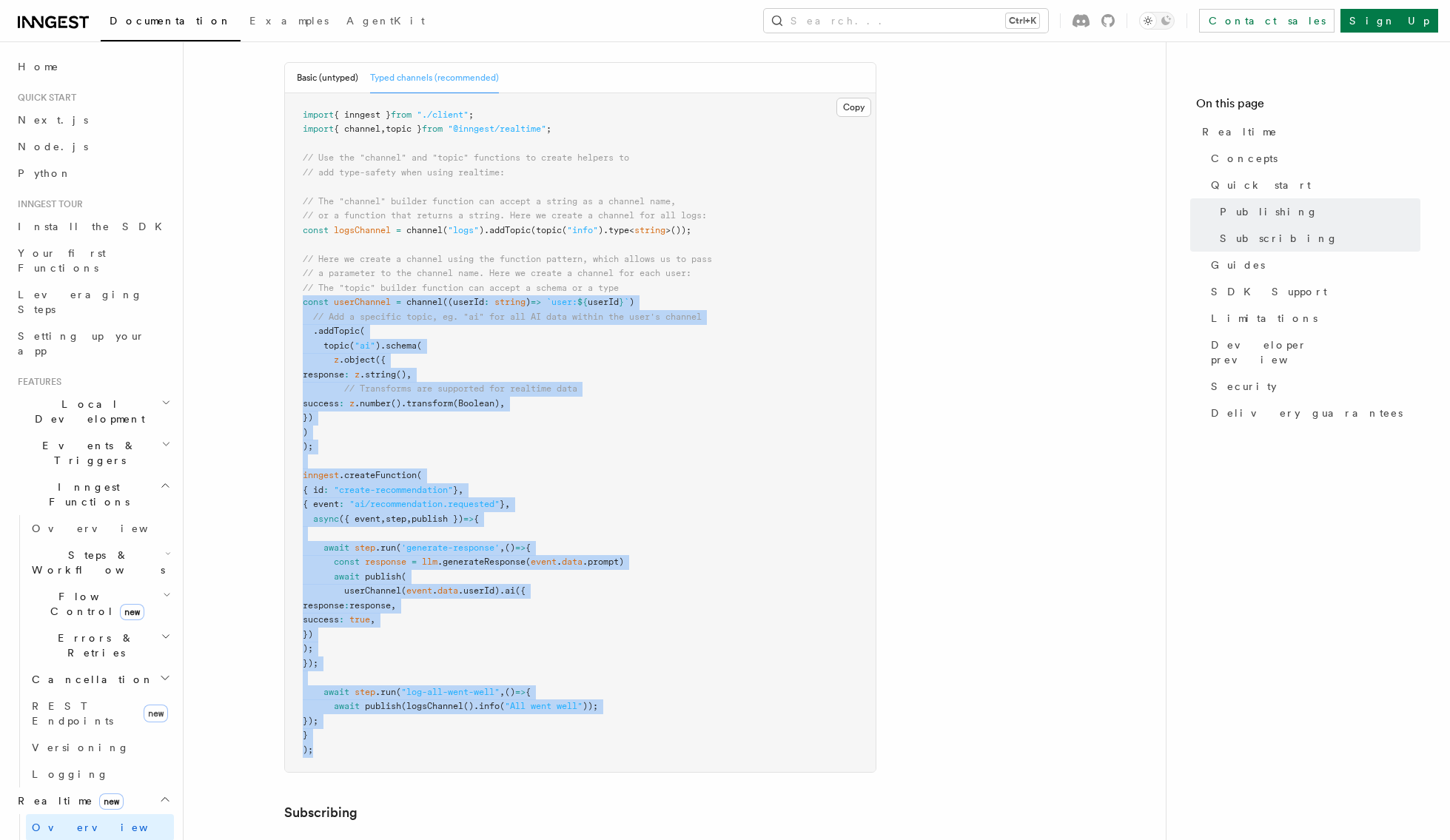
drag, startPoint x: 294, startPoint y: 299, endPoint x: 508, endPoint y: 751, distance: 500.1
click at [508, 751] on pre "import { inngest } from "./client" ; import { channel , topic } from "@inngest/…" at bounding box center [580, 432] width 590 height 679
copy code "const userChannel = channel ((userId : string ) => `user: ${ userId } ` ) // Ad…"
click at [542, 383] on span "// Transforms are supported for realtime data" at bounding box center [461, 388] width 233 height 10
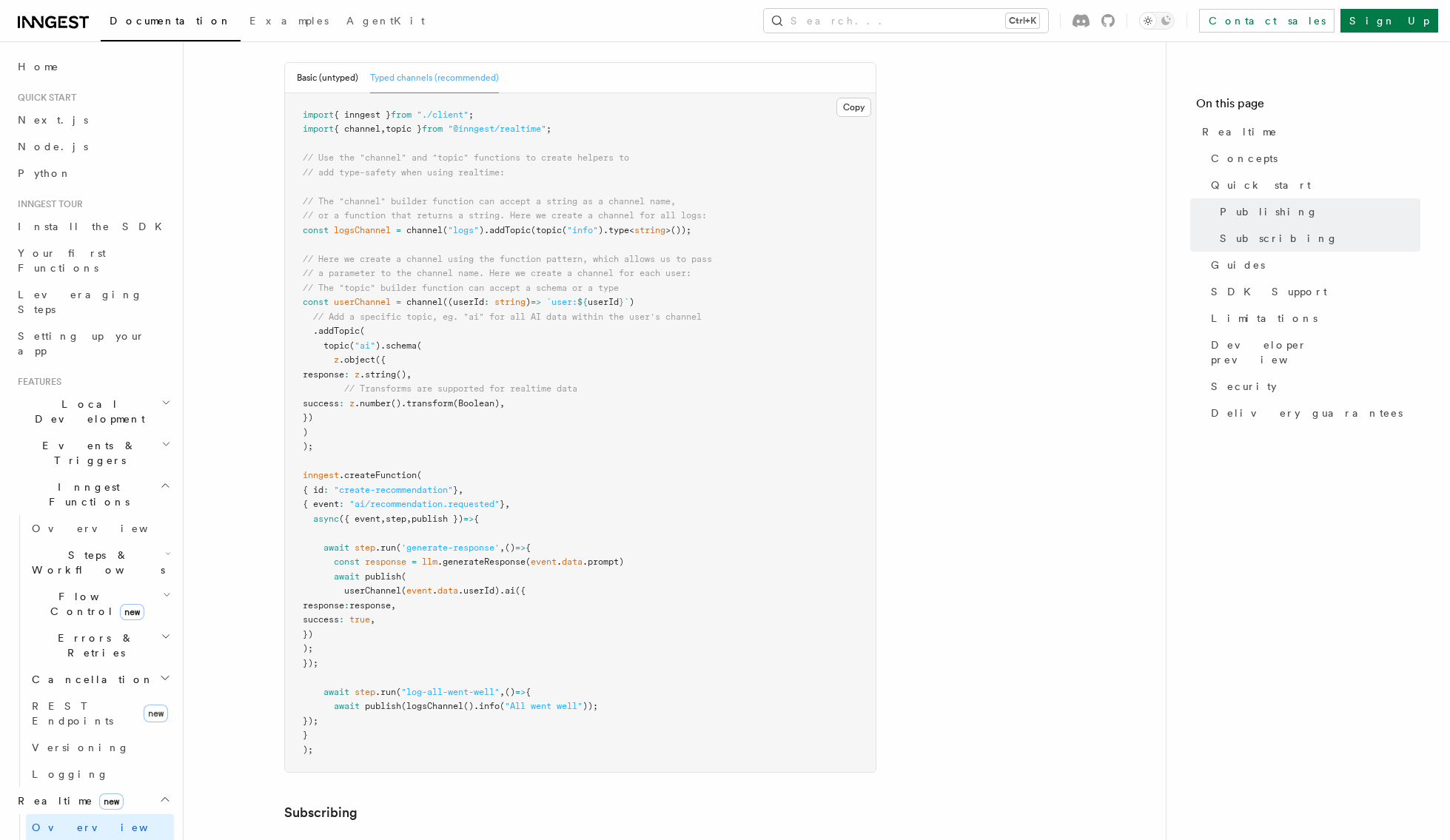
click at [415, 302] on span "channel" at bounding box center [424, 302] width 36 height 10
